Goal: Check status: Check status

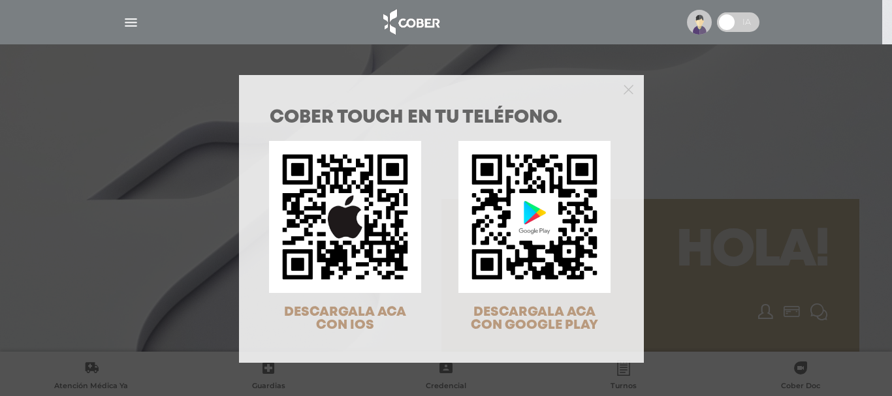
click at [677, 101] on div "COBER TOUCH en tu teléfono. DESCARGALA ACA CON IOS DESCARGALA ACA CON GOOGLE PL…" at bounding box center [446, 198] width 892 height 396
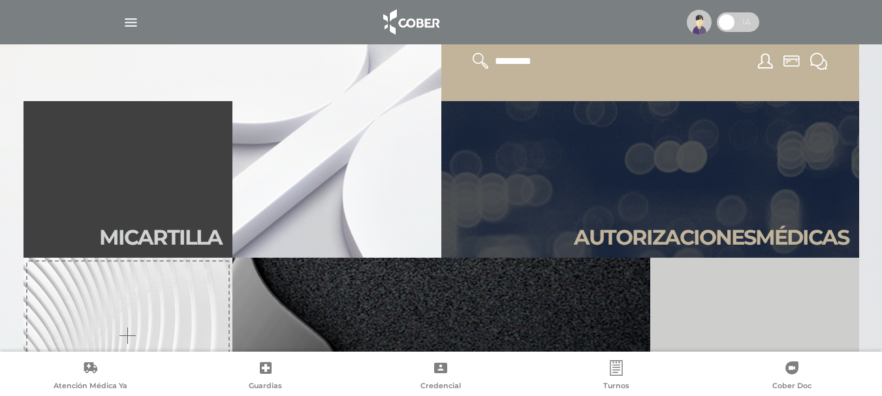
scroll to position [261, 0]
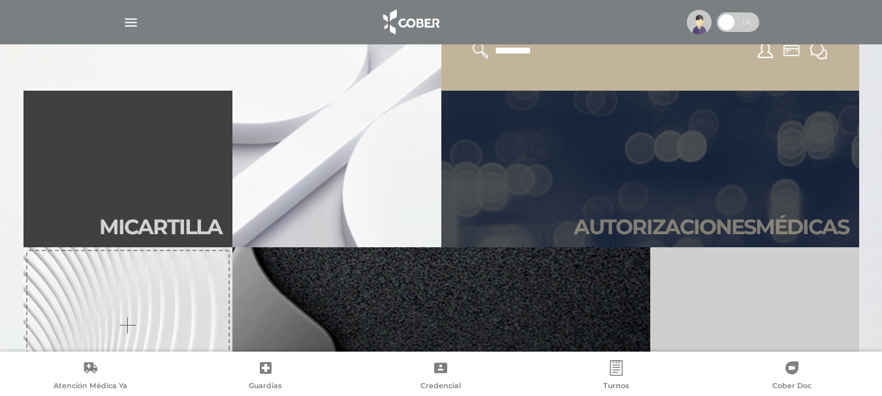
click at [558, 246] on link "Autori zaciones médicas" at bounding box center [651, 169] width 418 height 157
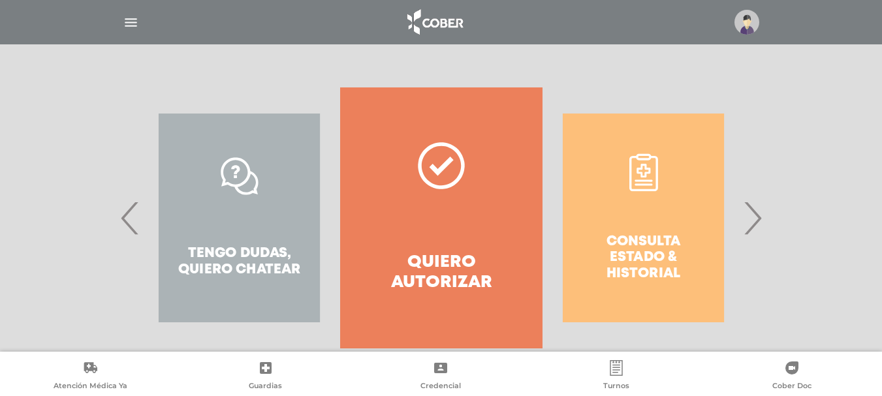
scroll to position [259, 0]
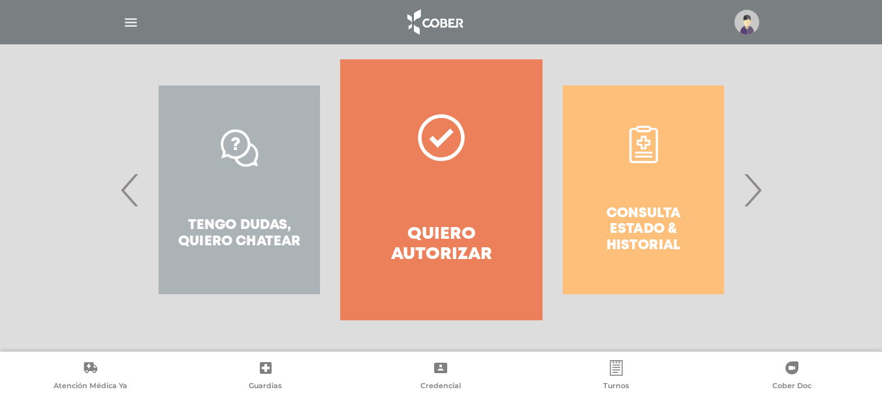
click at [640, 203] on div "Consulta estado & historial" at bounding box center [644, 189] width 202 height 261
click at [756, 187] on span "›" at bounding box center [752, 190] width 25 height 71
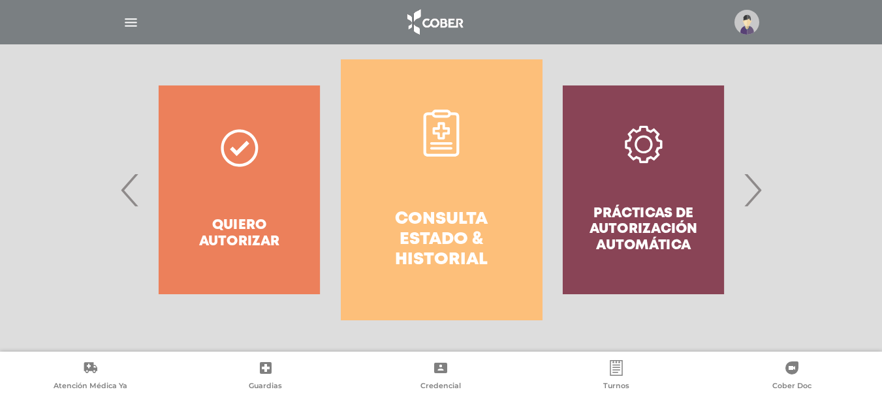
click at [473, 212] on h4 "Consulta estado & historial" at bounding box center [441, 240] width 155 height 61
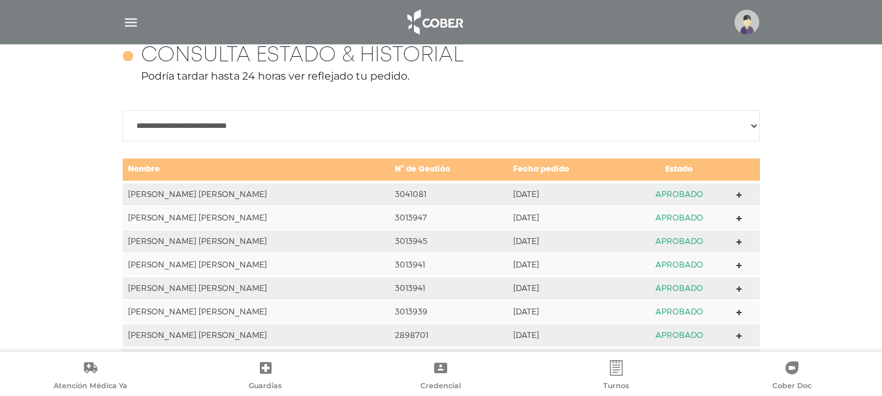
scroll to position [580, 0]
